Goal: Transaction & Acquisition: Purchase product/service

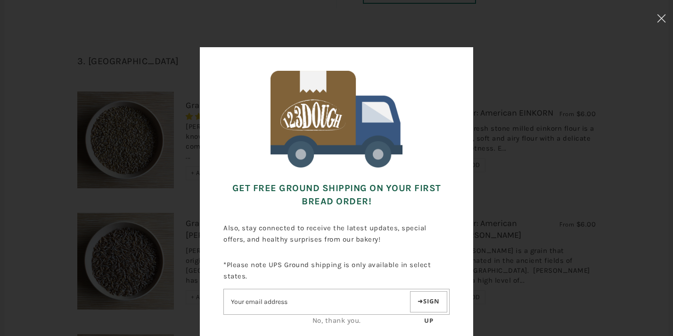
click at [507, 57] on div "Get FREE Ground Shipping on Your First Bread Order! Also, stay connected to rec…" at bounding box center [336, 207] width 579 height 320
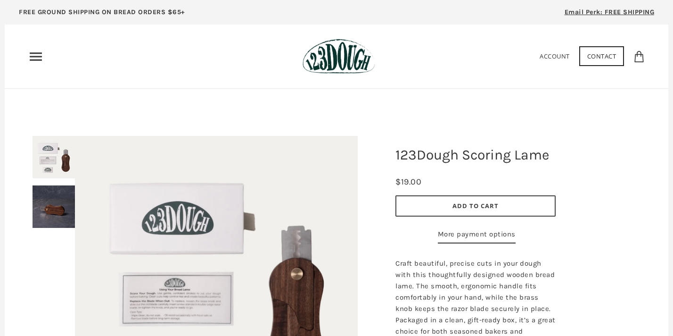
click at [37, 59] on use "Primary" at bounding box center [36, 56] width 12 height 8
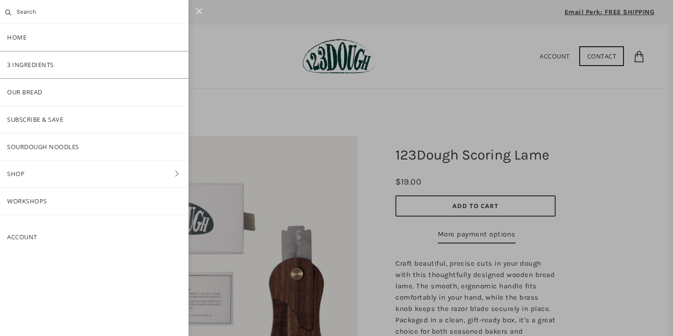
click at [35, 64] on link "3 Ingredients" at bounding box center [94, 64] width 189 height 27
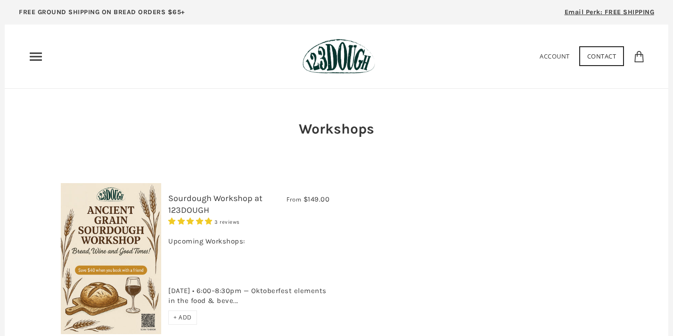
click at [36, 55] on icon "Primary" at bounding box center [35, 56] width 15 height 15
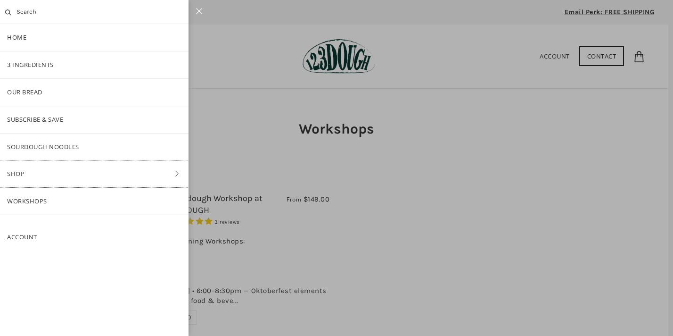
click at [62, 164] on link "Shop" at bounding box center [94, 173] width 189 height 27
click at [34, 93] on link "ALL" at bounding box center [94, 92] width 189 height 27
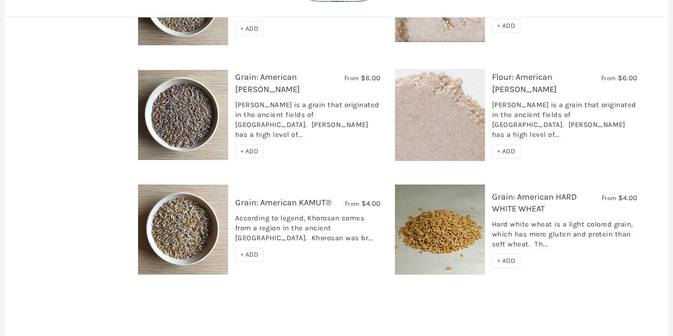
scroll to position [1311, 0]
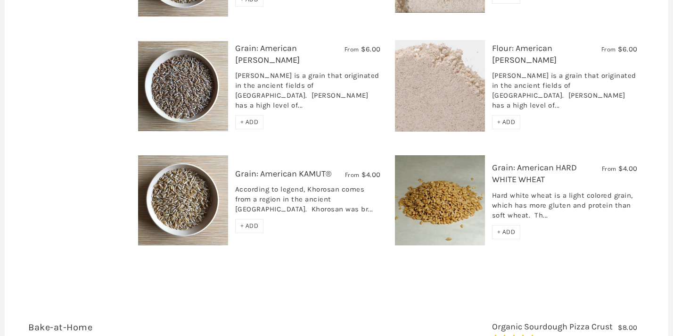
click at [197, 167] on img at bounding box center [183, 200] width 90 height 90
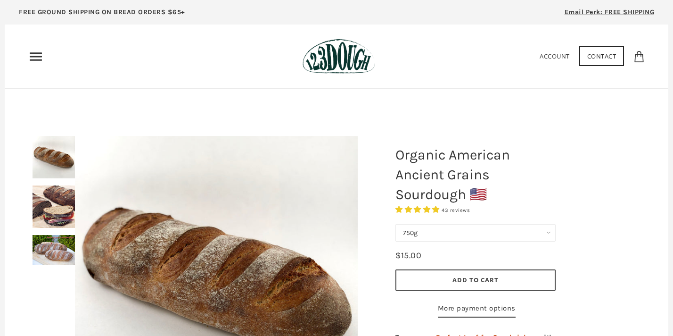
click at [42, 219] on img at bounding box center [54, 206] width 42 height 42
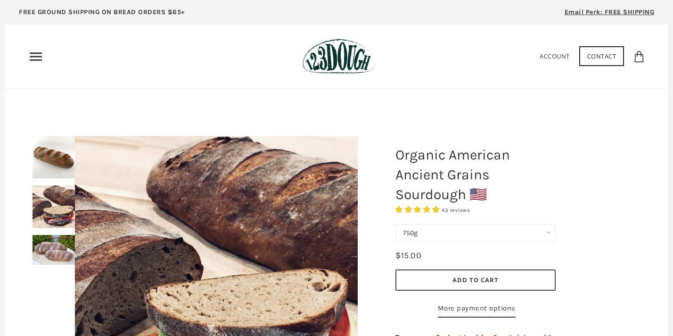
click at [48, 253] on img at bounding box center [54, 250] width 42 height 30
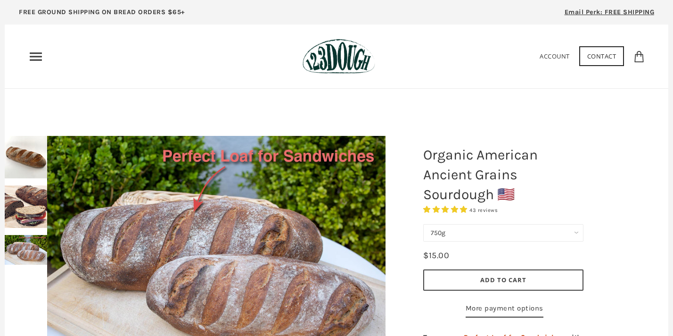
click at [38, 54] on icon "Primary" at bounding box center [35, 56] width 15 height 15
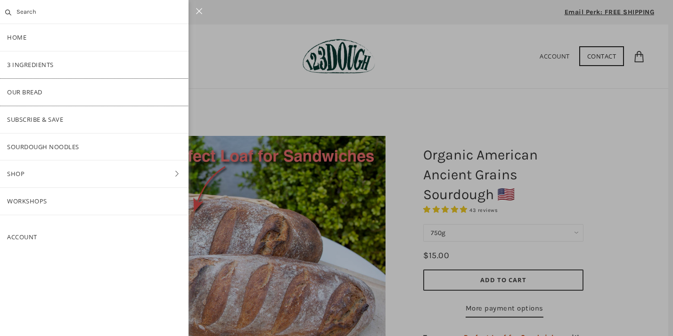
click at [42, 96] on link "Our Bread" at bounding box center [94, 92] width 189 height 27
